Goal: Connect with others: Connect with others

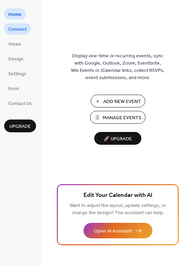
click at [23, 28] on span "Connect" at bounding box center [17, 29] width 18 height 7
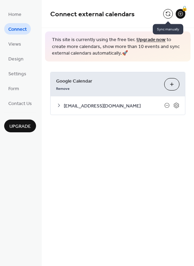
click at [169, 16] on button at bounding box center [168, 14] width 10 height 10
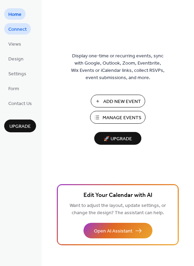
drag, startPoint x: 19, startPoint y: 27, endPoint x: 30, endPoint y: 29, distance: 11.3
click at [19, 27] on span "Connect" at bounding box center [17, 29] width 18 height 7
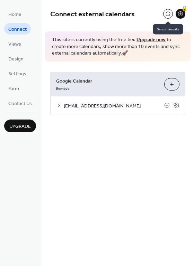
click at [167, 13] on button at bounding box center [168, 14] width 10 height 10
